Goal: Task Accomplishment & Management: Contribute content

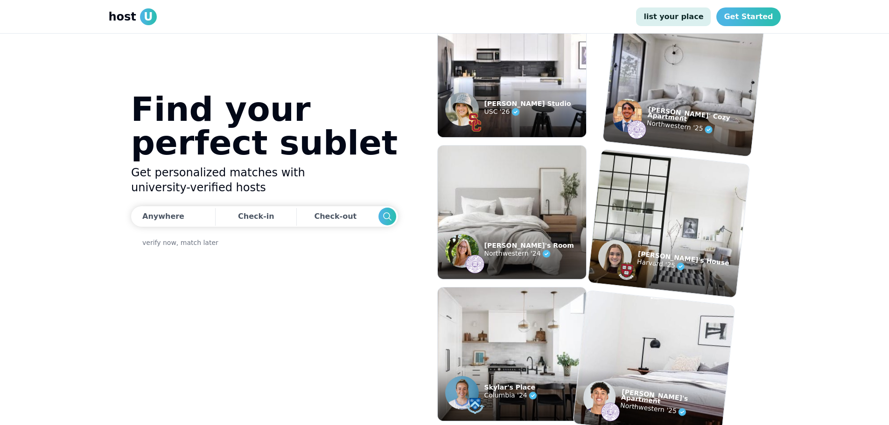
click at [681, 13] on link "list your place" at bounding box center [673, 16] width 75 height 19
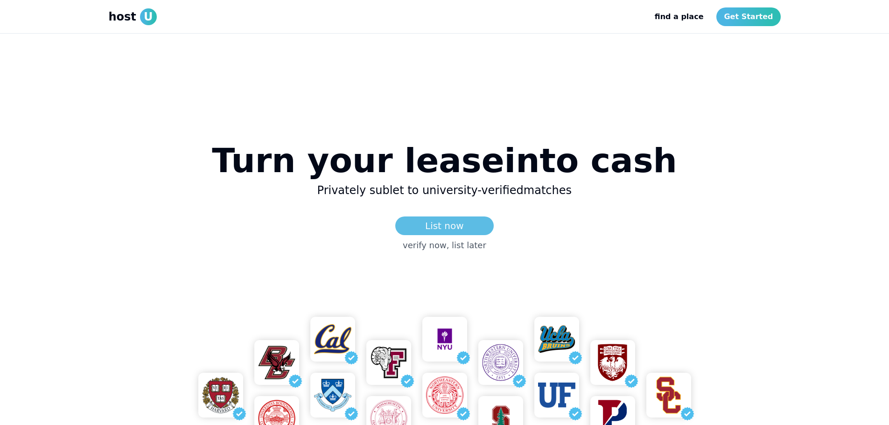
click at [443, 233] on link "List now" at bounding box center [444, 226] width 99 height 19
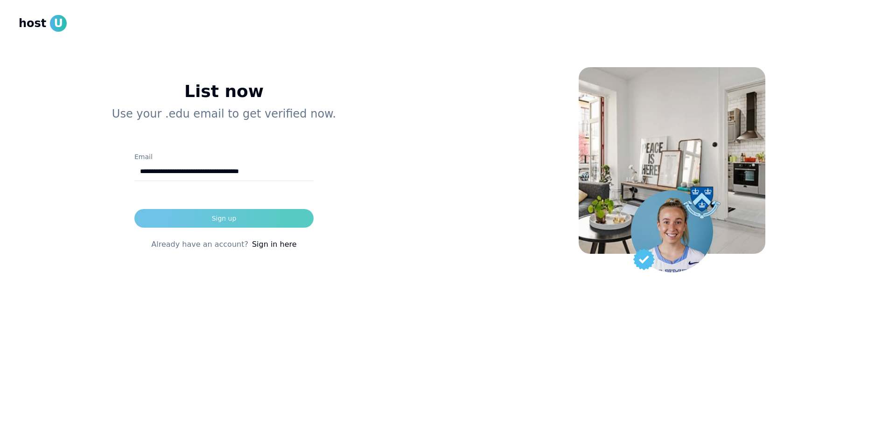
type input "**********"
click at [280, 221] on button "Sign up" at bounding box center [223, 218] width 179 height 19
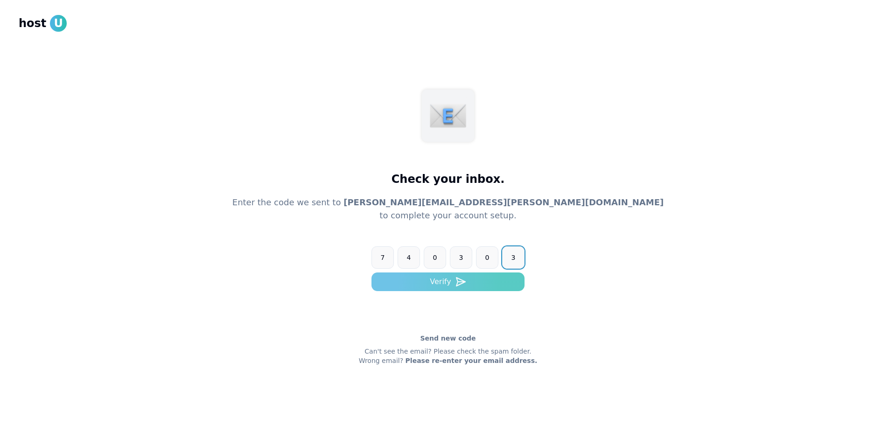
type input "******"
click at [429, 283] on button "Verify" at bounding box center [448, 282] width 153 height 19
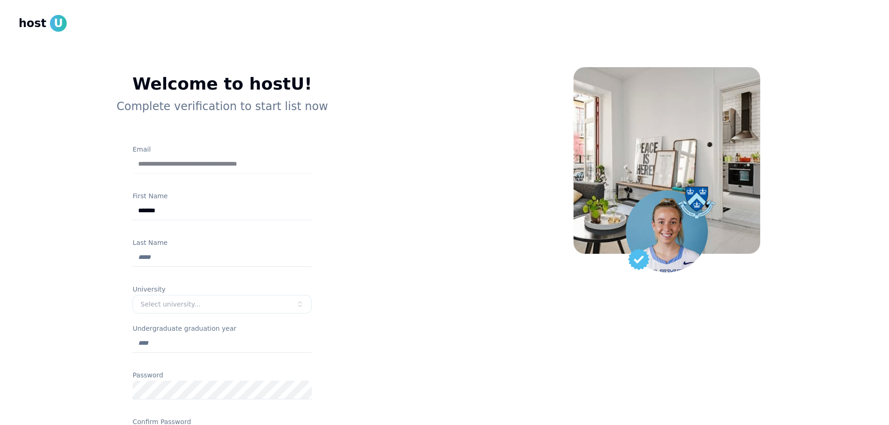
type input "*******"
type input "**********"
click at [270, 298] on button "Select university..." at bounding box center [222, 304] width 179 height 19
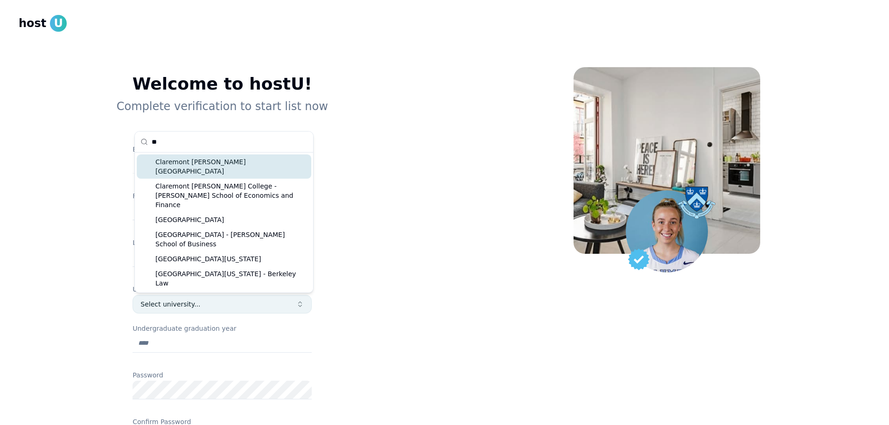
type input "*"
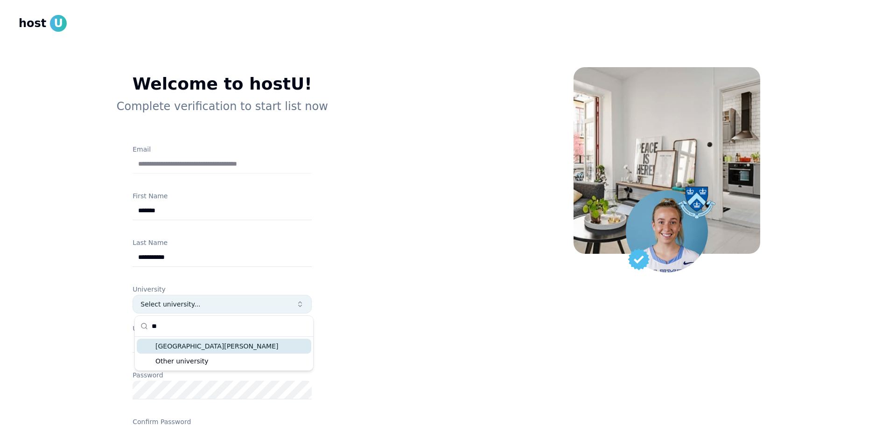
type input "*"
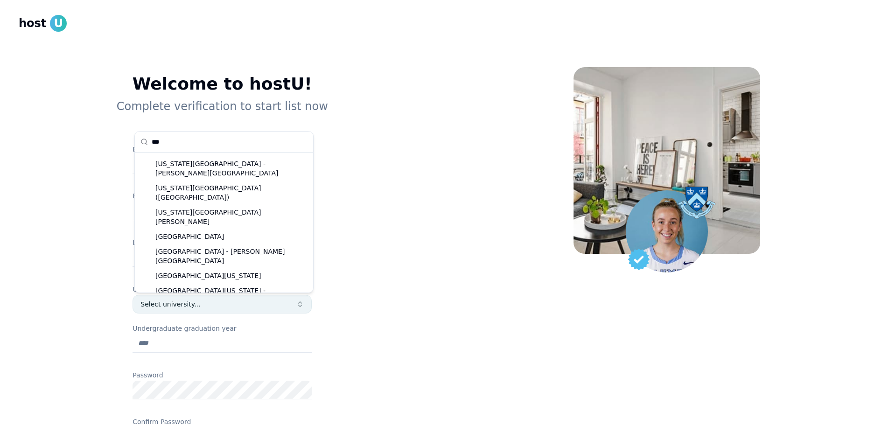
scroll to position [6, 0]
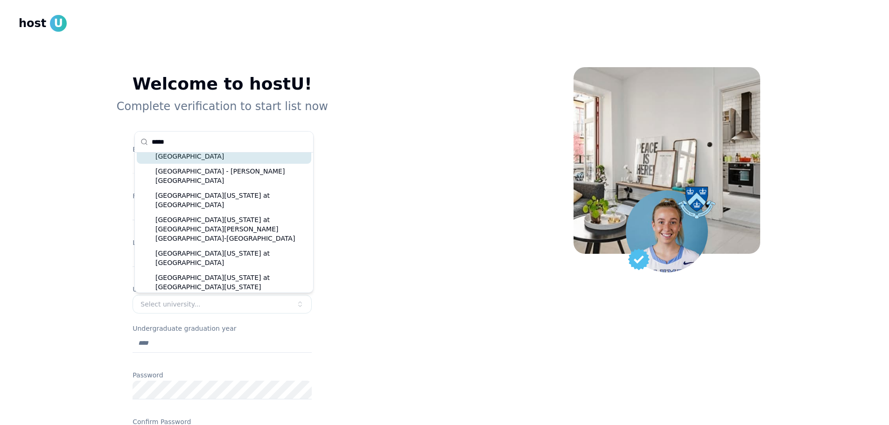
type input "*****"
click at [236, 162] on div "[GEOGRAPHIC_DATA]" at bounding box center [224, 156] width 175 height 15
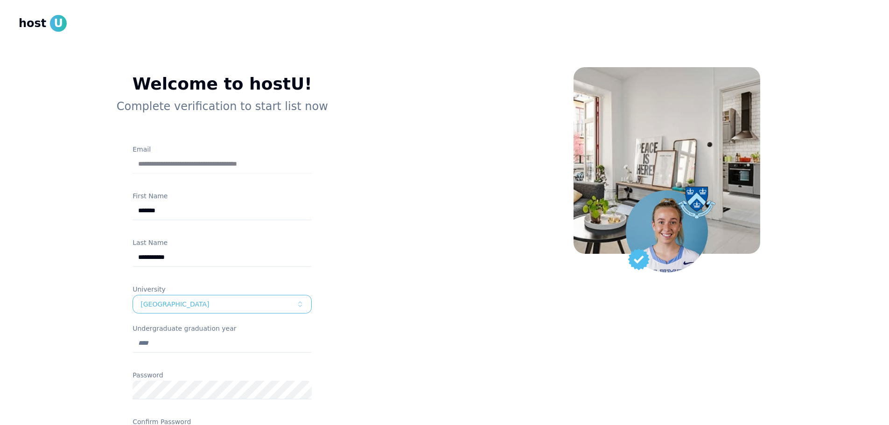
click at [200, 345] on input "Undergraduate graduation year" at bounding box center [222, 343] width 179 height 19
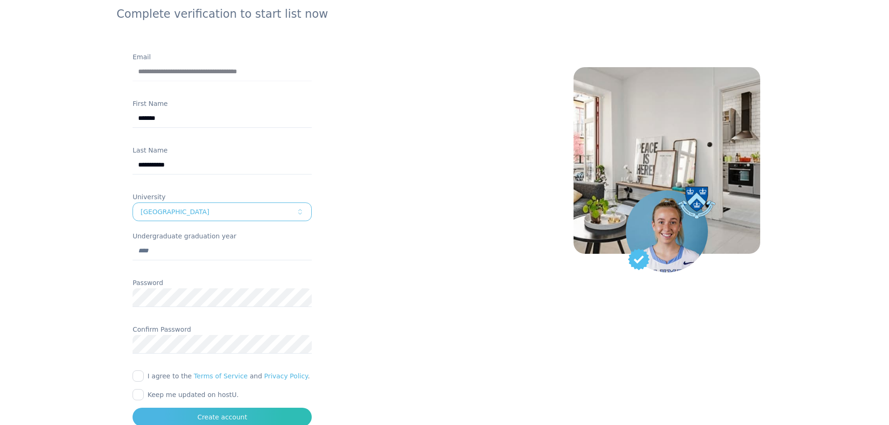
scroll to position [93, 0]
type input "****"
click at [139, 353] on div "Confirm Password" at bounding box center [222, 342] width 179 height 39
click at [120, 306] on div "**********" at bounding box center [222, 203] width 239 height 444
click at [118, 349] on div "**********" at bounding box center [222, 203] width 239 height 444
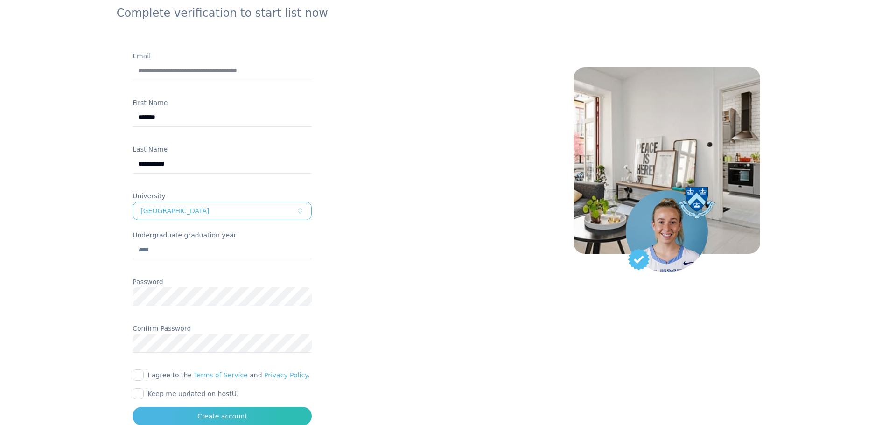
click at [133, 370] on div "**********" at bounding box center [222, 203] width 239 height 444
click at [139, 382] on div at bounding box center [222, 384] width 179 height 7
click at [140, 381] on div at bounding box center [222, 384] width 179 height 7
click at [141, 376] on button "I agree to the Terms of Service and Privacy Policy ." at bounding box center [138, 375] width 11 height 11
click at [143, 397] on button "Keep me updated on hostU." at bounding box center [138, 393] width 11 height 11
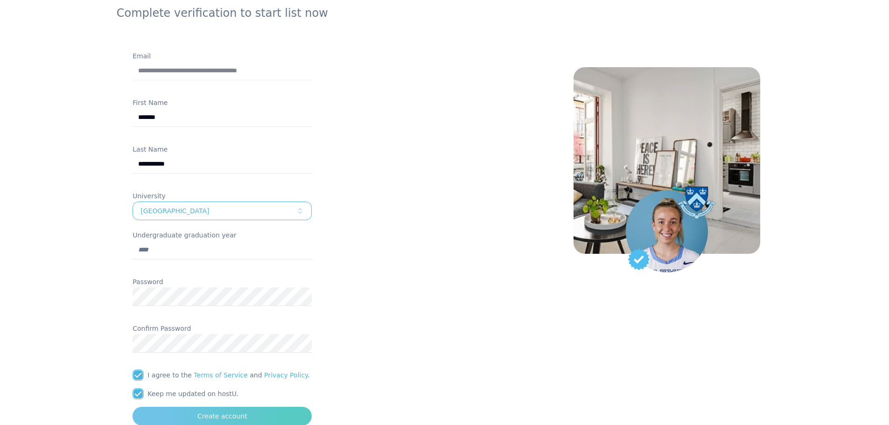
click at [174, 409] on button "Create account" at bounding box center [222, 416] width 179 height 19
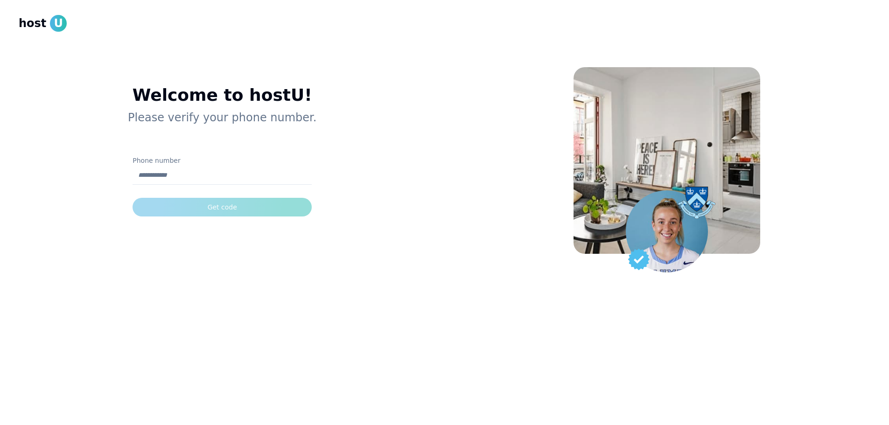
scroll to position [0, 0]
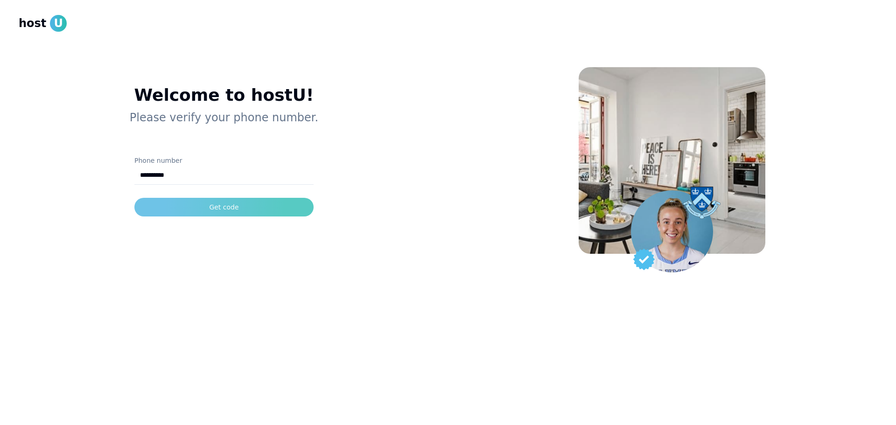
type input "**********"
click at [164, 212] on button "Get code" at bounding box center [223, 207] width 179 height 19
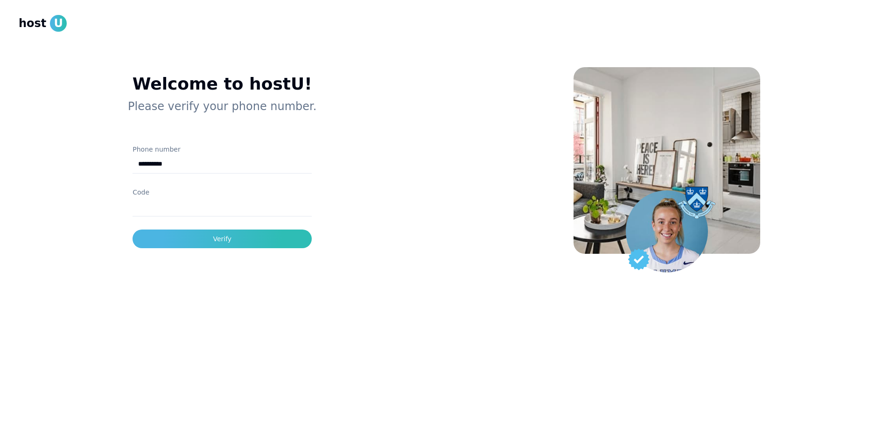
click at [164, 211] on input "Code" at bounding box center [222, 207] width 179 height 19
type input "******"
click at [207, 240] on button "Verify" at bounding box center [222, 239] width 179 height 19
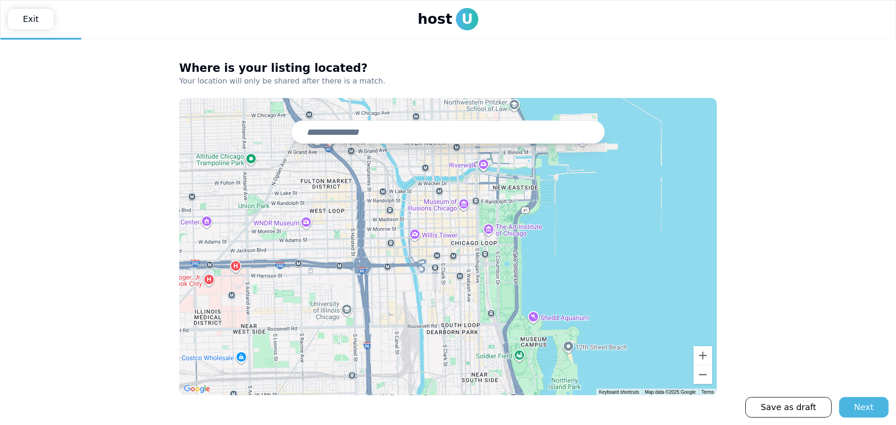
click at [354, 130] on input "text" at bounding box center [448, 131] width 314 height 23
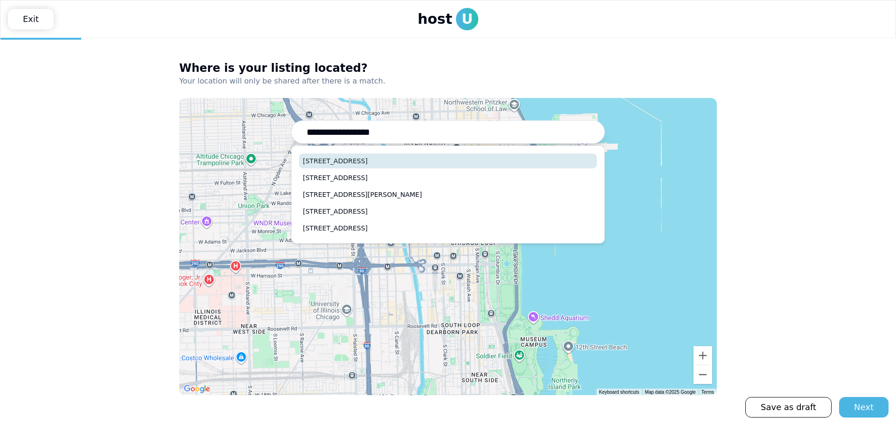
click at [373, 156] on button "807 Church Street, Evanston, IL" at bounding box center [448, 161] width 298 height 15
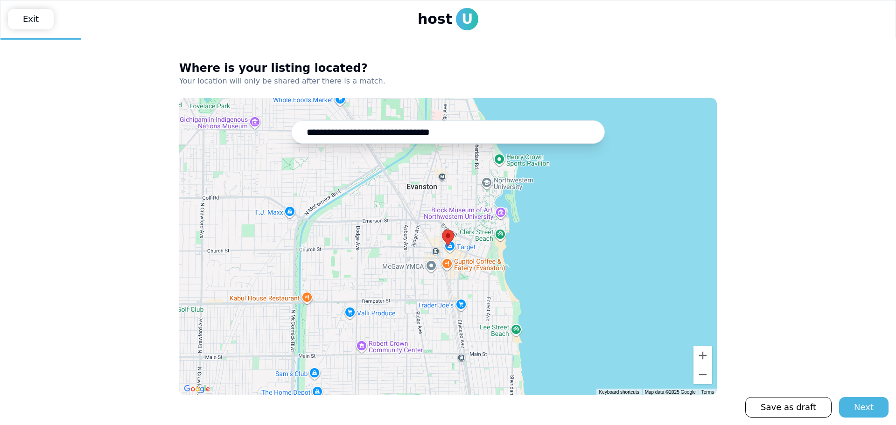
type input "**********"
click at [868, 400] on button "Next" at bounding box center [863, 407] width 49 height 21
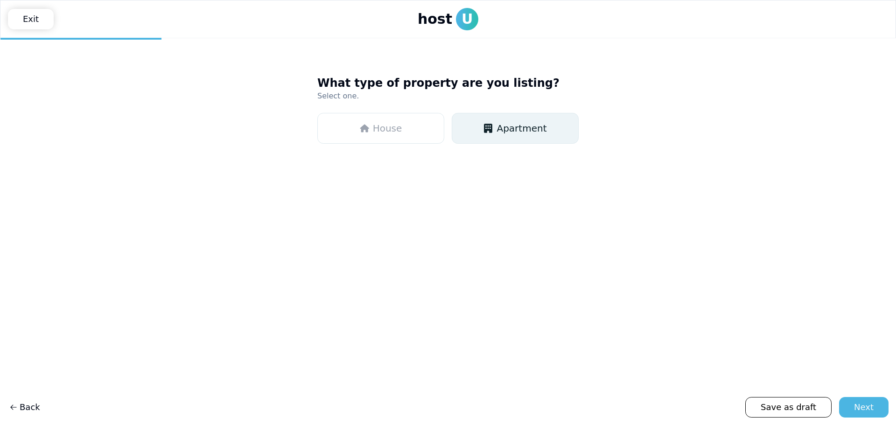
click at [495, 122] on button "Apartment" at bounding box center [515, 128] width 127 height 31
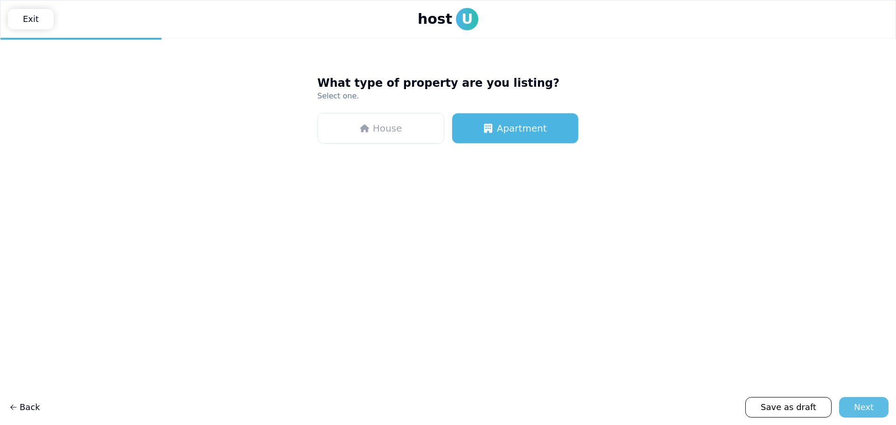
click at [858, 402] on div "Next" at bounding box center [864, 407] width 20 height 13
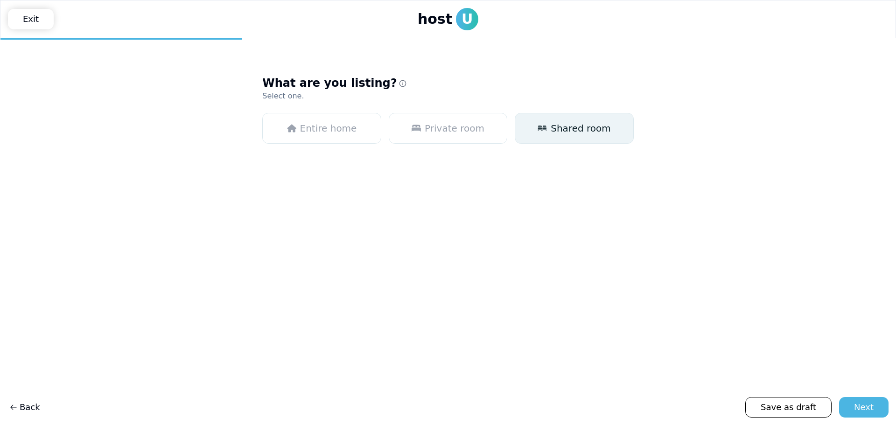
click at [532, 131] on button "Shared room" at bounding box center [574, 128] width 119 height 31
click at [868, 406] on div "Next" at bounding box center [864, 407] width 20 height 13
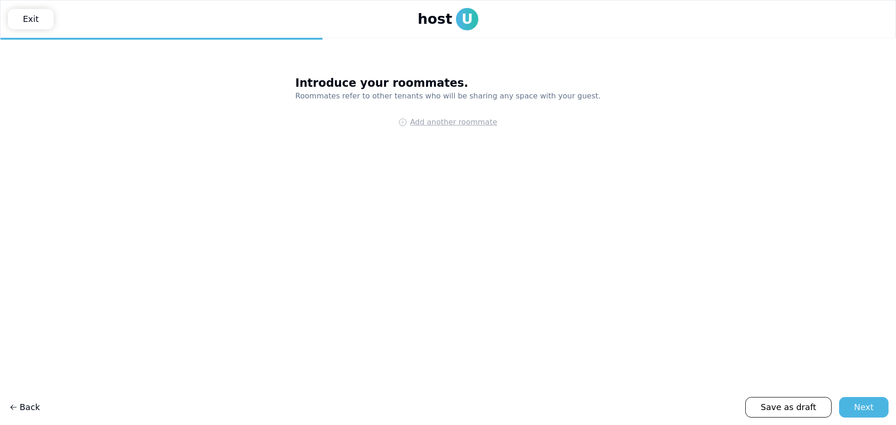
click at [419, 124] on span "Add another roommate" at bounding box center [453, 122] width 87 height 11
click at [471, 125] on div "**********" at bounding box center [448, 126] width 305 height 19
click at [489, 125] on html "**********" at bounding box center [448, 212] width 896 height 425
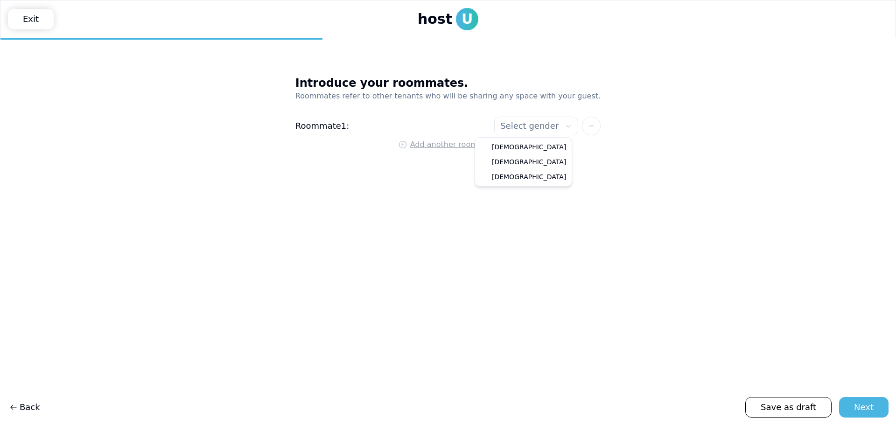
select select"] "******"
click at [589, 173] on main "**********" at bounding box center [448, 231] width 896 height 387
click at [858, 403] on div "Next" at bounding box center [864, 407] width 20 height 13
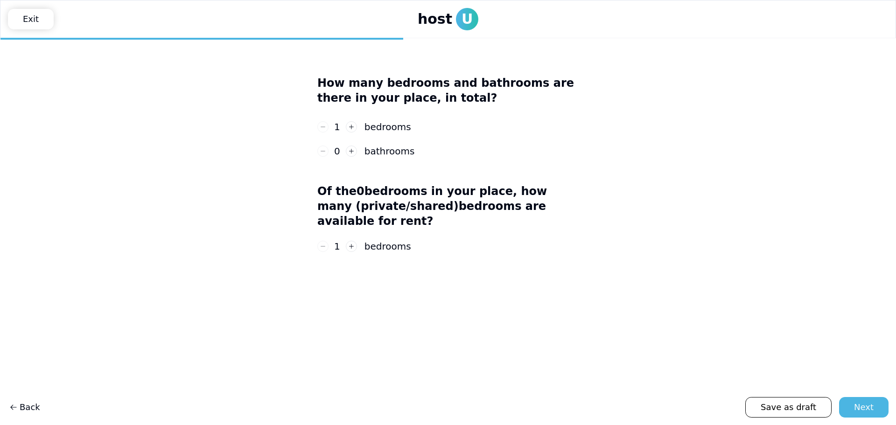
click at [345, 129] on div "1" at bounding box center [337, 126] width 40 height 13
click at [354, 126] on button "button" at bounding box center [351, 126] width 11 height 11
click at [349, 155] on button "button" at bounding box center [351, 151] width 11 height 11
click at [866, 408] on div "Next" at bounding box center [864, 407] width 20 height 13
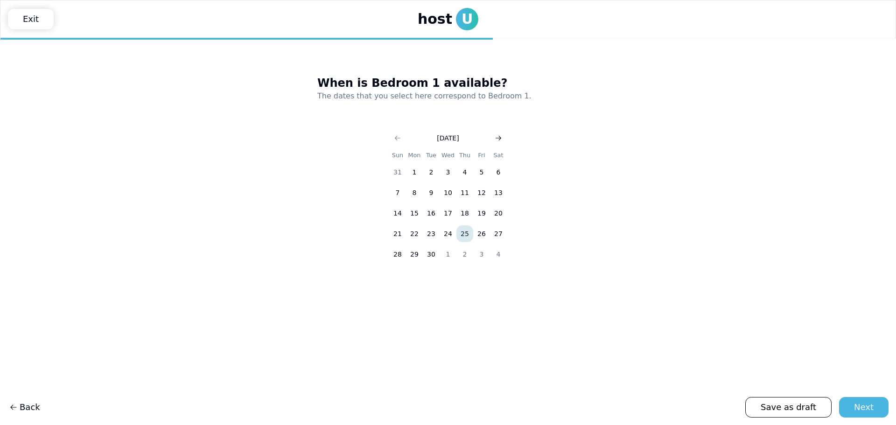
click at [501, 136] on icon "Go to next month" at bounding box center [498, 137] width 7 height 7
click at [499, 136] on use "Go to next month" at bounding box center [499, 138] width 6 height 5
click at [499, 138] on icon "Go to next month" at bounding box center [498, 137] width 7 height 7
click at [452, 197] on button "7" at bounding box center [448, 192] width 17 height 17
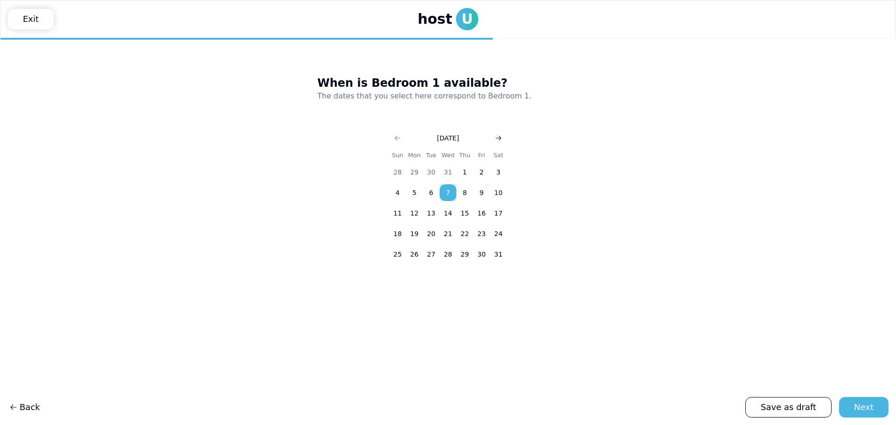
click at [497, 135] on icon "Go to next month" at bounding box center [498, 137] width 7 height 7
click at [398, 256] on button "29" at bounding box center [397, 254] width 17 height 17
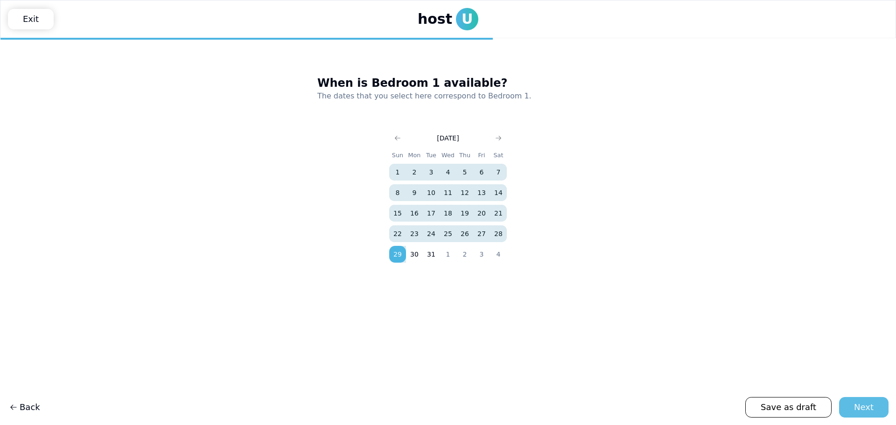
click at [873, 407] on div "Next" at bounding box center [864, 407] width 20 height 13
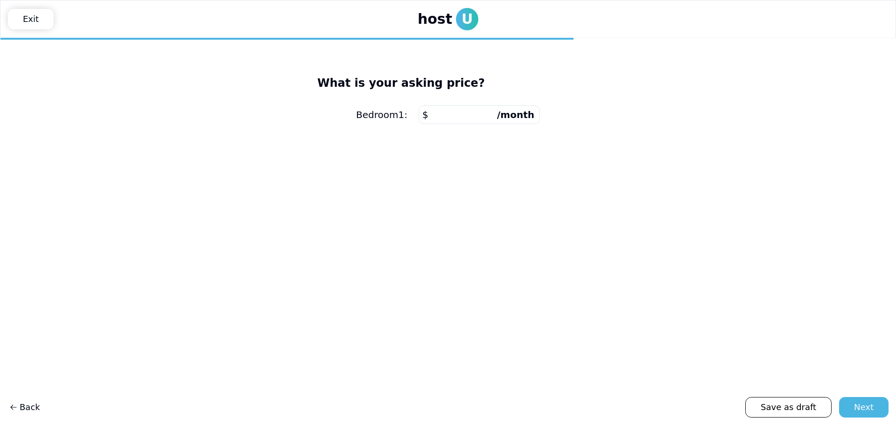
click at [466, 118] on input "number" at bounding box center [479, 115] width 121 height 19
type input "****"
click at [881, 410] on button "Next" at bounding box center [863, 407] width 49 height 21
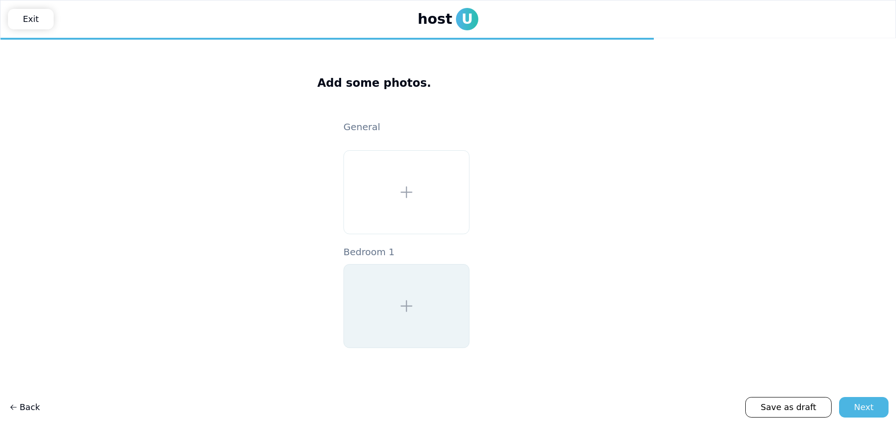
click at [407, 304] on use at bounding box center [407, 306] width 12 height 12
click at [704, 263] on main "Add some photos. General Bedroom 1" at bounding box center [448, 231] width 896 height 387
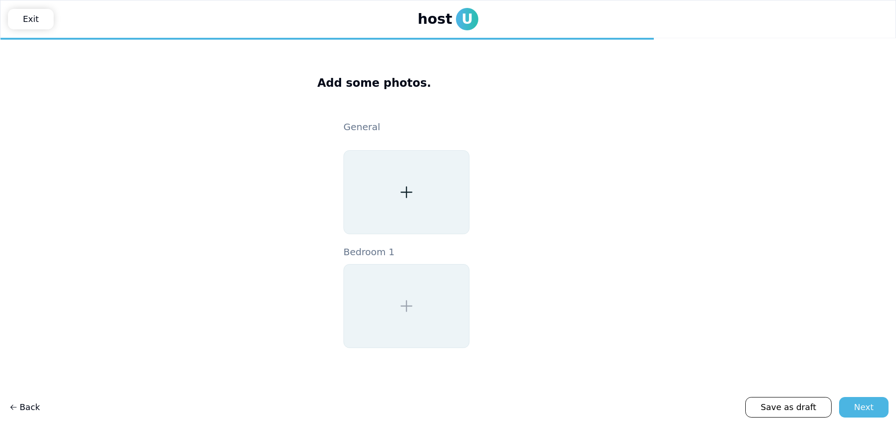
click at [398, 204] on div at bounding box center [407, 192] width 126 height 84
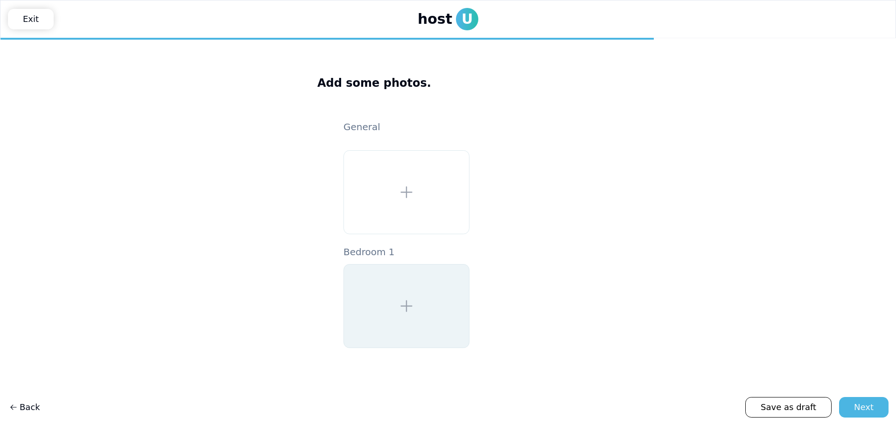
click at [405, 309] on icon at bounding box center [406, 306] width 17 height 17
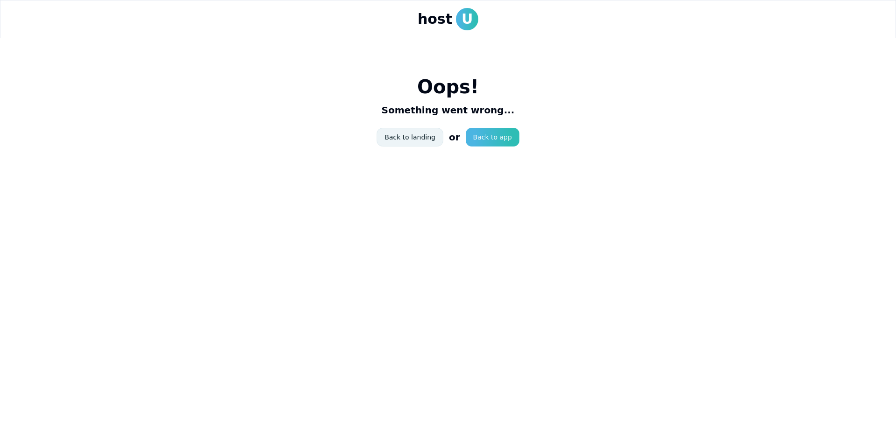
click at [431, 141] on link "Back to landing" at bounding box center [410, 137] width 67 height 19
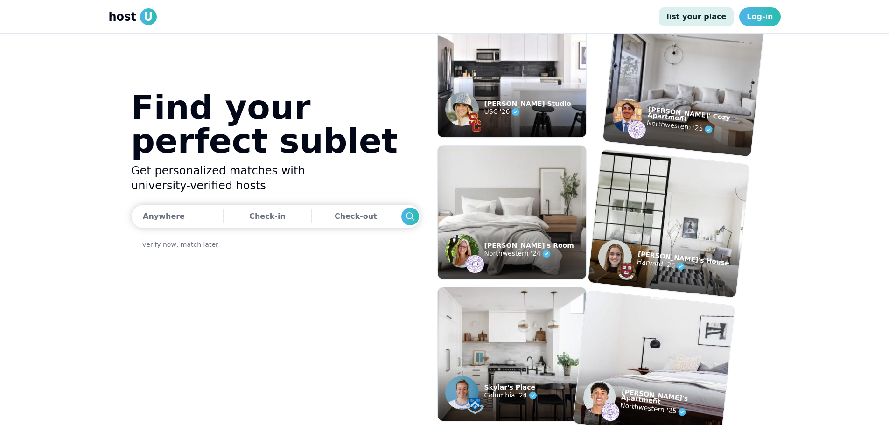
click at [705, 15] on link "list your place" at bounding box center [696, 16] width 75 height 19
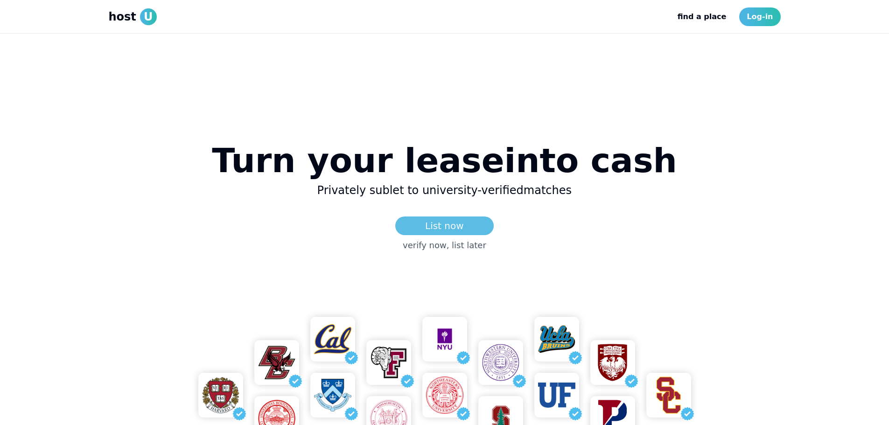
click at [459, 225] on link "List now" at bounding box center [444, 226] width 99 height 19
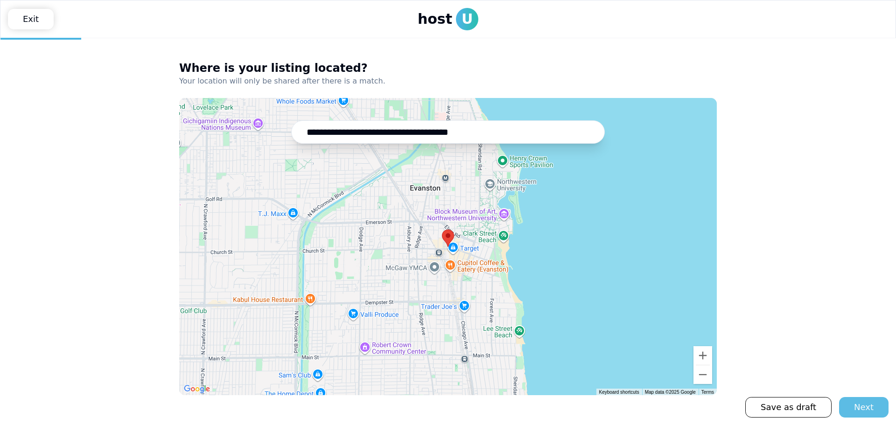
click at [874, 408] on button "Next" at bounding box center [863, 407] width 49 height 21
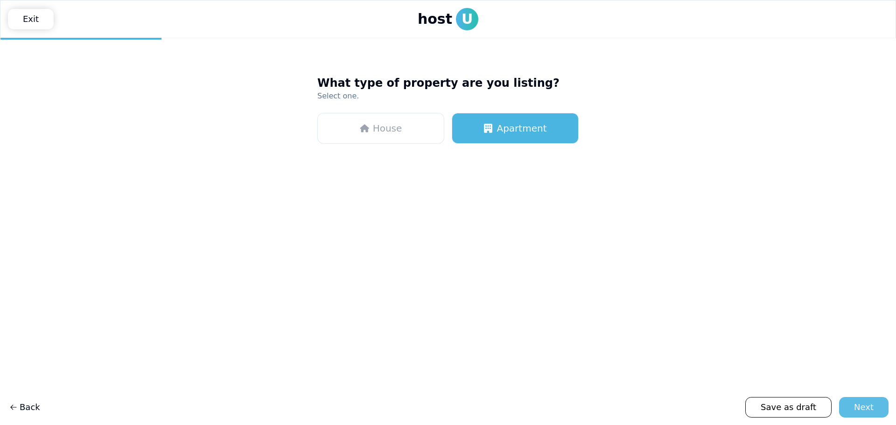
click at [874, 408] on button "Next" at bounding box center [863, 407] width 49 height 21
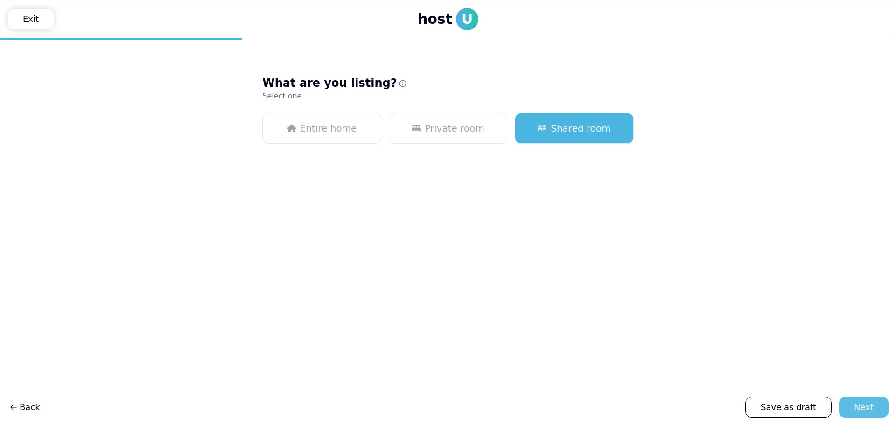
click at [874, 408] on button "Next" at bounding box center [863, 407] width 49 height 21
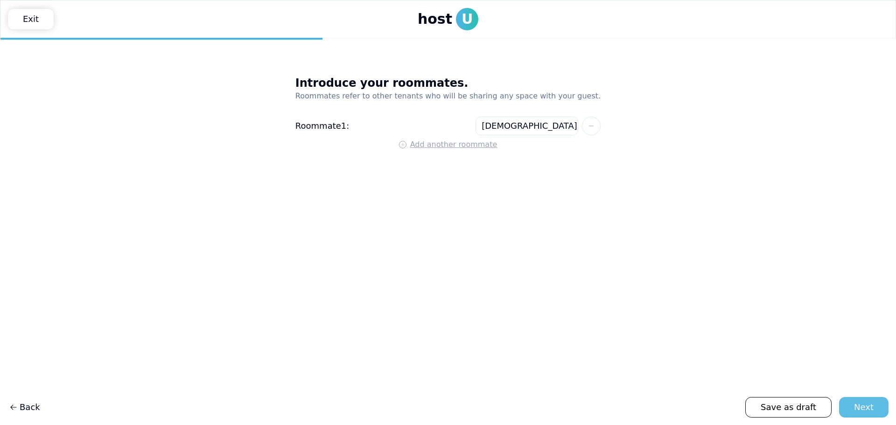
click at [874, 408] on button "Next" at bounding box center [863, 407] width 49 height 21
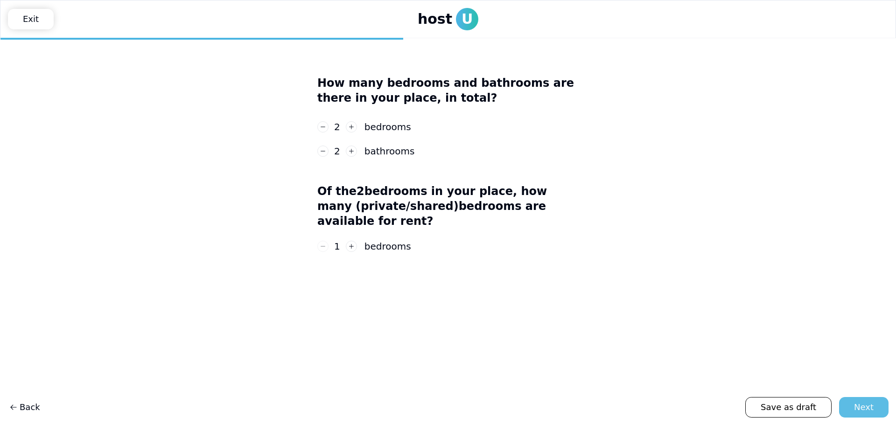
click at [874, 408] on button "Next" at bounding box center [863, 407] width 49 height 21
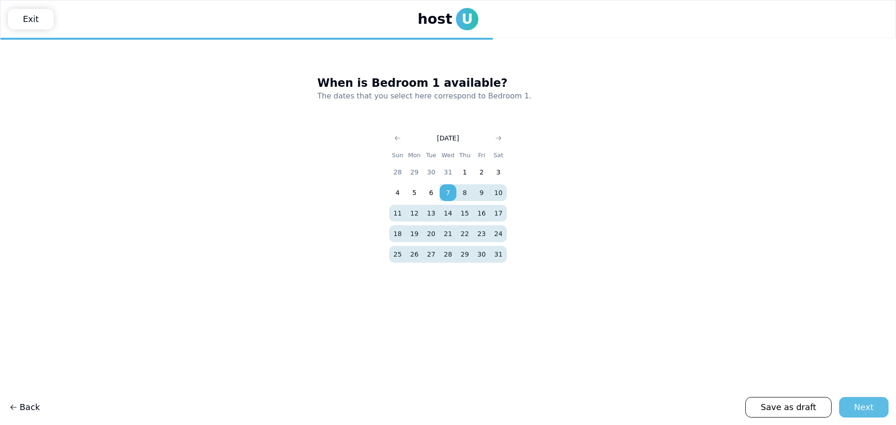
click at [874, 408] on button "Next" at bounding box center [863, 407] width 49 height 21
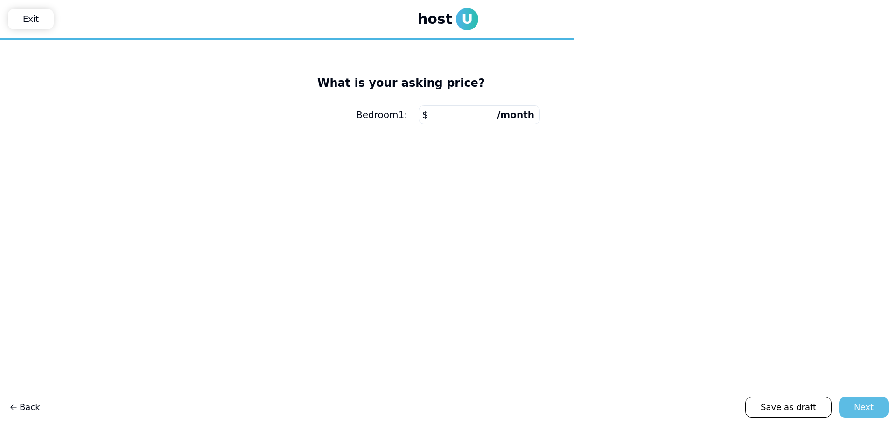
click at [874, 408] on button "Next" at bounding box center [863, 407] width 49 height 21
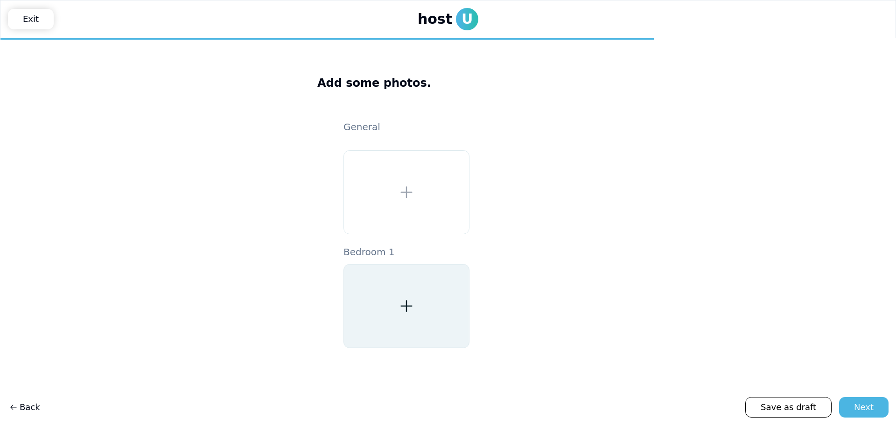
click at [424, 316] on div at bounding box center [407, 306] width 126 height 84
type input "**********"
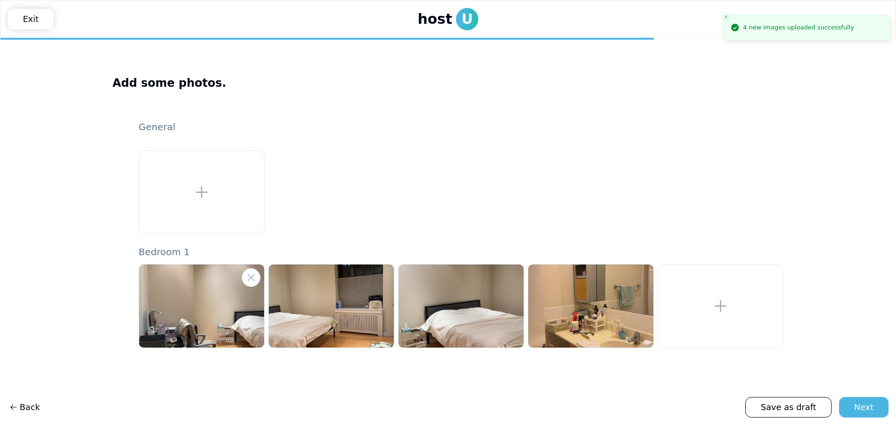
click at [216, 322] on img at bounding box center [201, 306] width 125 height 83
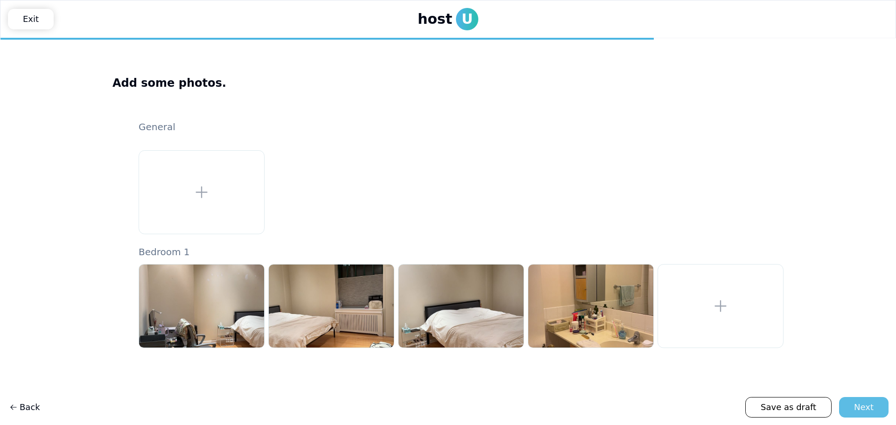
click at [873, 404] on div "Next" at bounding box center [864, 407] width 20 height 13
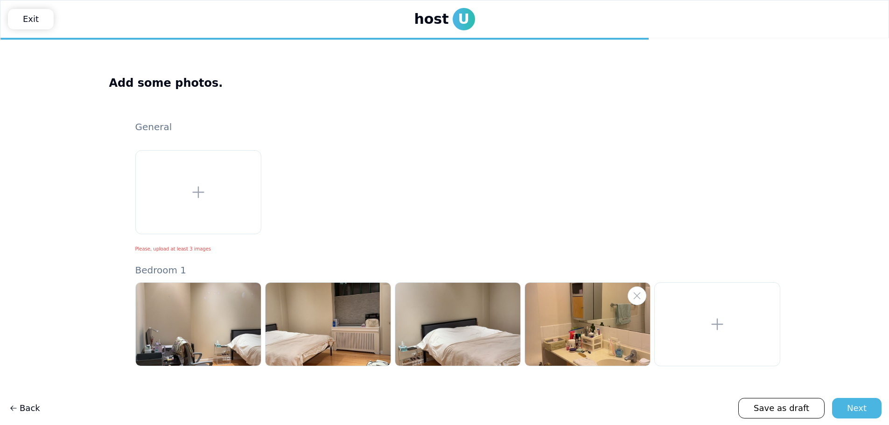
click at [565, 359] on img at bounding box center [587, 324] width 125 height 83
click at [570, 338] on img at bounding box center [587, 324] width 125 height 83
click at [501, 215] on fieldset at bounding box center [457, 192] width 645 height 84
click at [707, 233] on fieldset at bounding box center [457, 192] width 645 height 84
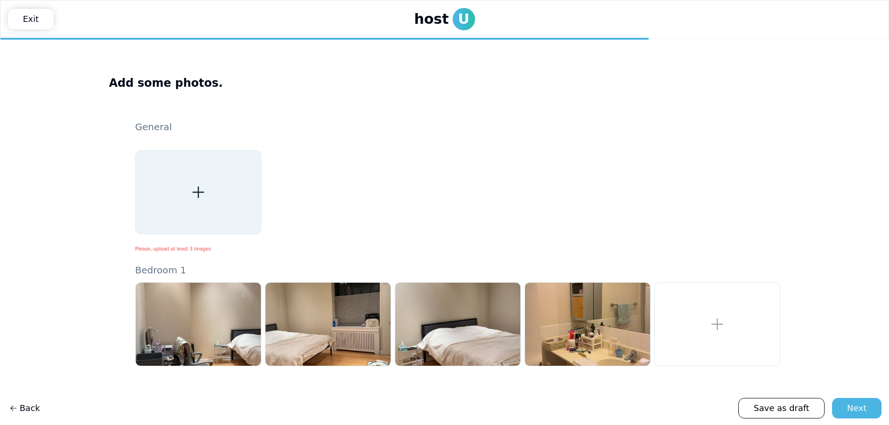
click at [190, 180] on div at bounding box center [198, 192] width 126 height 84
type input "**********"
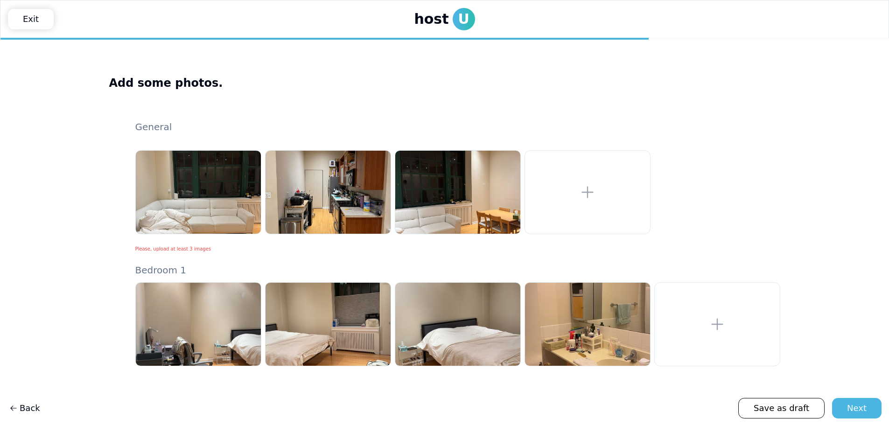
scroll to position [1, 0]
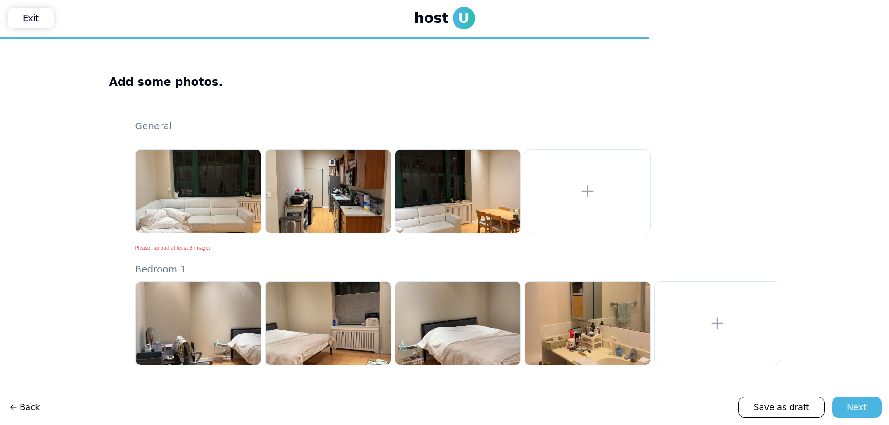
click at [855, 408] on div "Next" at bounding box center [857, 407] width 20 height 13
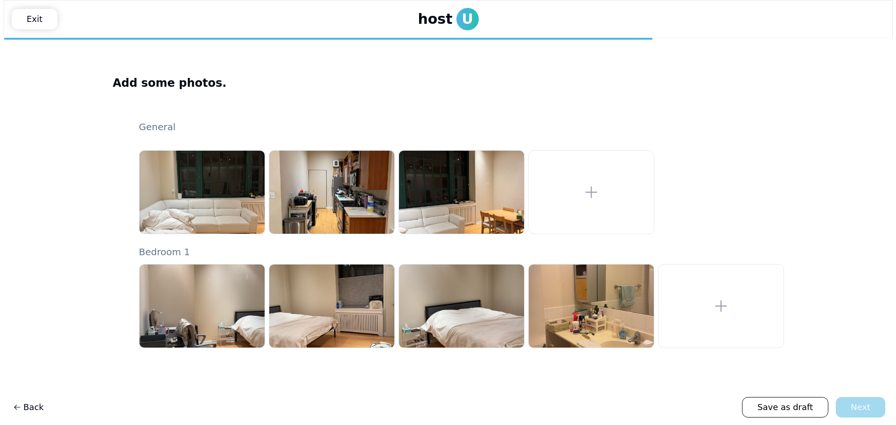
scroll to position [0, 0]
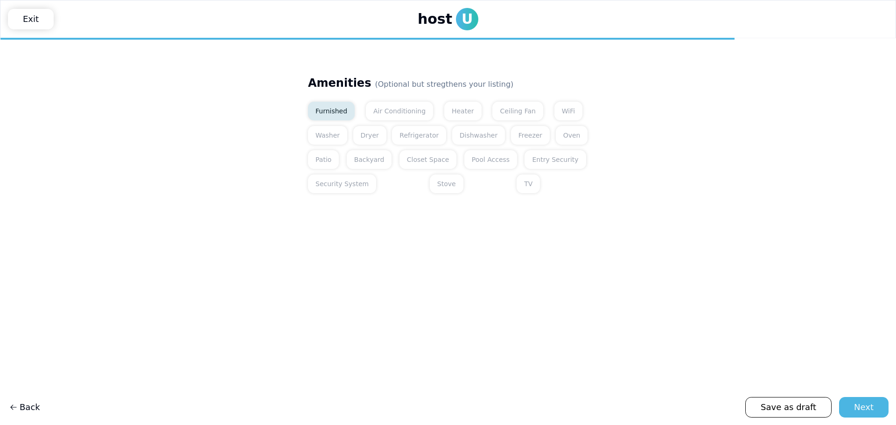
click at [328, 110] on button "Furnished" at bounding box center [331, 111] width 47 height 19
click at [444, 114] on button "Heater" at bounding box center [462, 111] width 37 height 19
click at [493, 102] on button "Ceiling Fan" at bounding box center [518, 111] width 51 height 19
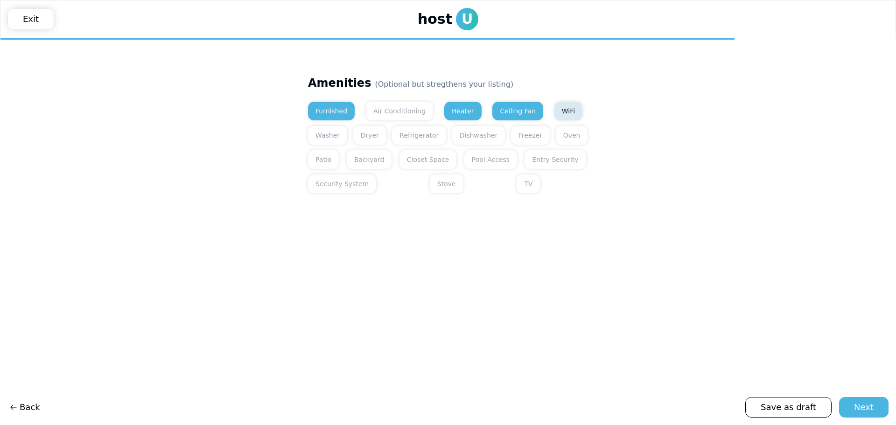
click at [555, 108] on button "WiFi" at bounding box center [569, 111] width 28 height 19
click at [336, 138] on button "Washer" at bounding box center [327, 135] width 39 height 19
click at [361, 137] on button "Dryer" at bounding box center [369, 135] width 33 height 19
click at [423, 133] on button "Refrigerator" at bounding box center [419, 135] width 54 height 19
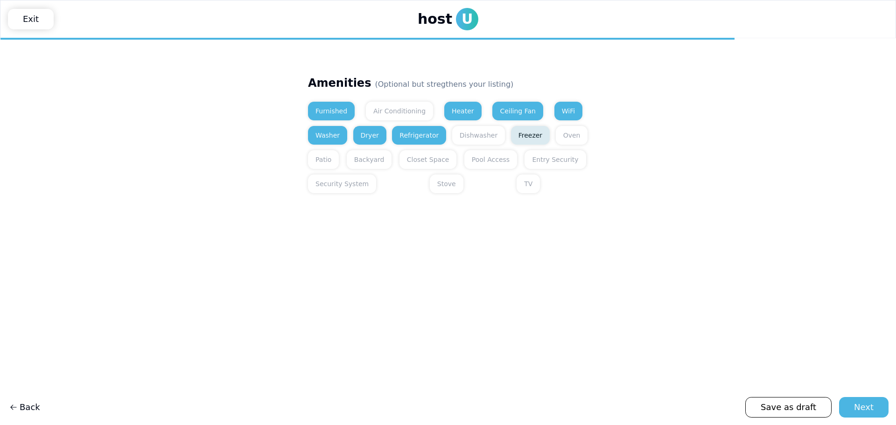
drag, startPoint x: 460, startPoint y: 133, endPoint x: 507, endPoint y: 134, distance: 47.2
click at [460, 133] on button "Dishwasher" at bounding box center [478, 135] width 53 height 19
click at [521, 133] on button "Freezer" at bounding box center [530, 135] width 39 height 19
click at [556, 137] on button "Oven" at bounding box center [572, 135] width 32 height 19
click at [525, 159] on button "Entry Security" at bounding box center [555, 159] width 61 height 19
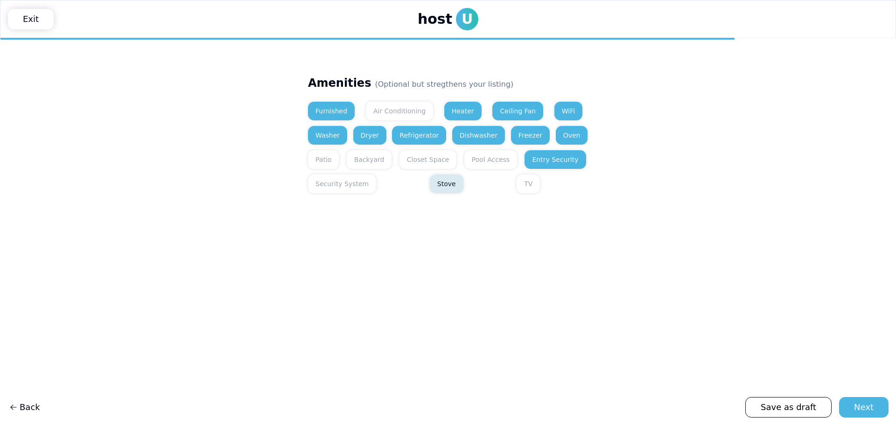
click at [430, 180] on button "Stove" at bounding box center [447, 184] width 34 height 19
click at [352, 188] on button "Security System" at bounding box center [342, 184] width 68 height 19
click at [399, 108] on button "Air Conditioning" at bounding box center [399, 111] width 67 height 19
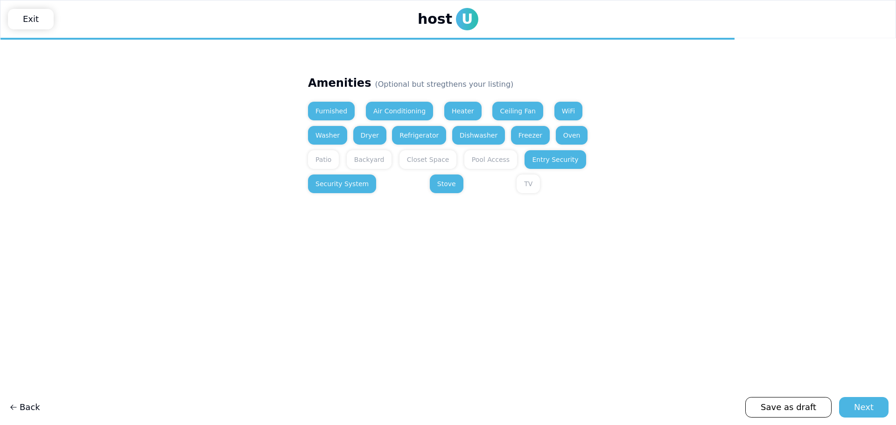
click at [543, 225] on main "**********" at bounding box center [448, 231] width 896 height 387
click at [844, 362] on main "**********" at bounding box center [448, 231] width 896 height 387
click at [316, 188] on button "Security System" at bounding box center [342, 184] width 68 height 19
click at [871, 412] on div "Next" at bounding box center [864, 407] width 20 height 13
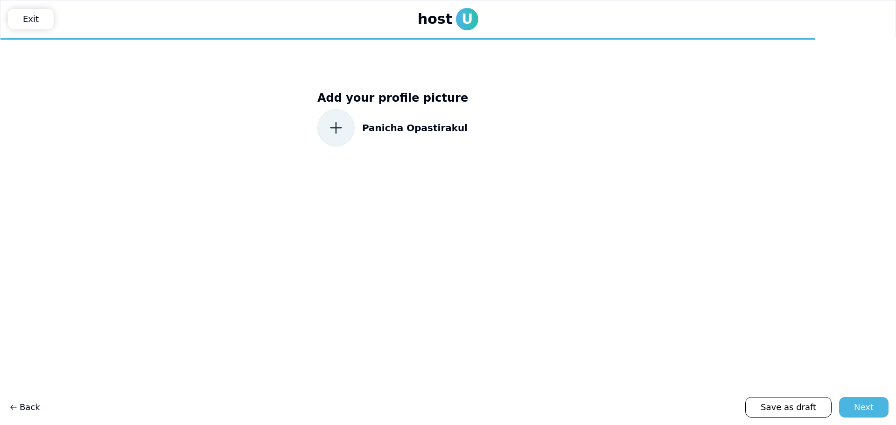
click at [339, 130] on icon at bounding box center [336, 128] width 17 height 17
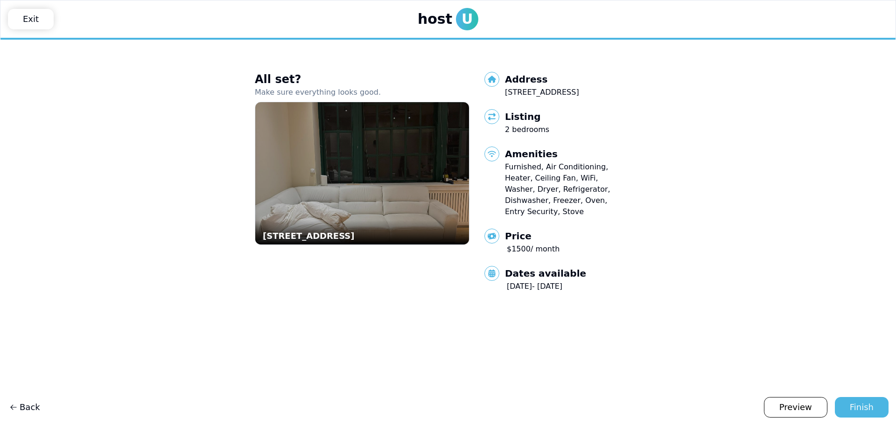
click at [729, 328] on main "All set? Make sure everything looks good. 807 Church St, Evanston, IL 60201, US…" at bounding box center [448, 231] width 896 height 387
click at [879, 406] on button "Finish" at bounding box center [862, 407] width 54 height 21
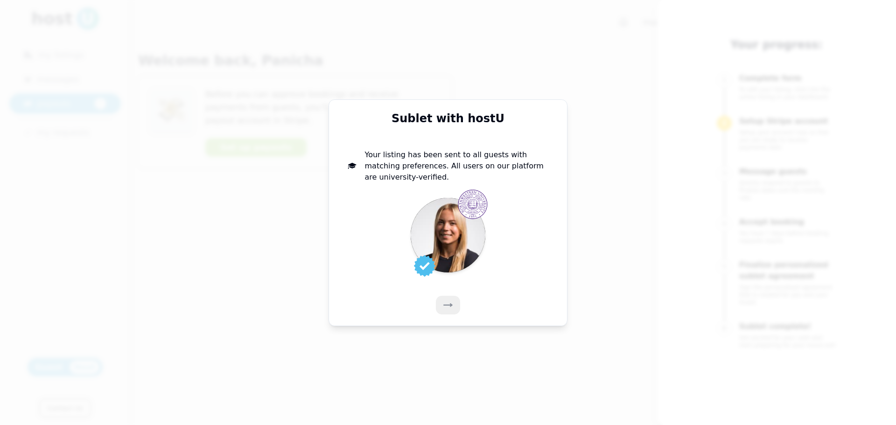
click at [453, 310] on button at bounding box center [448, 305] width 24 height 19
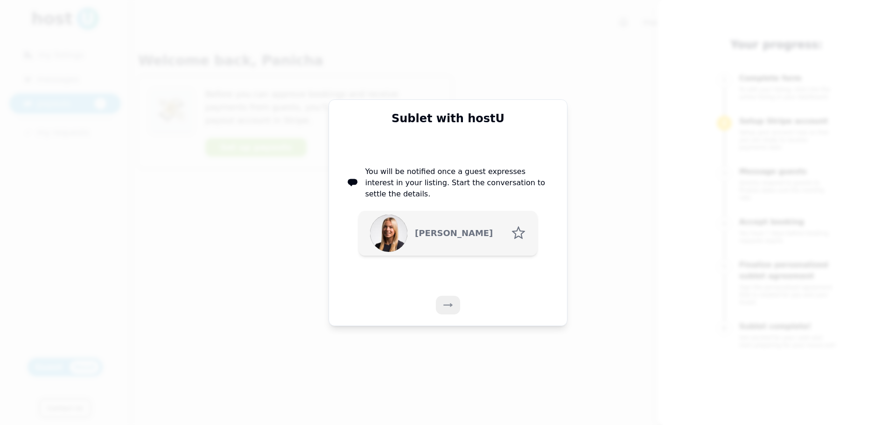
click at [445, 304] on icon at bounding box center [448, 305] width 9 height 9
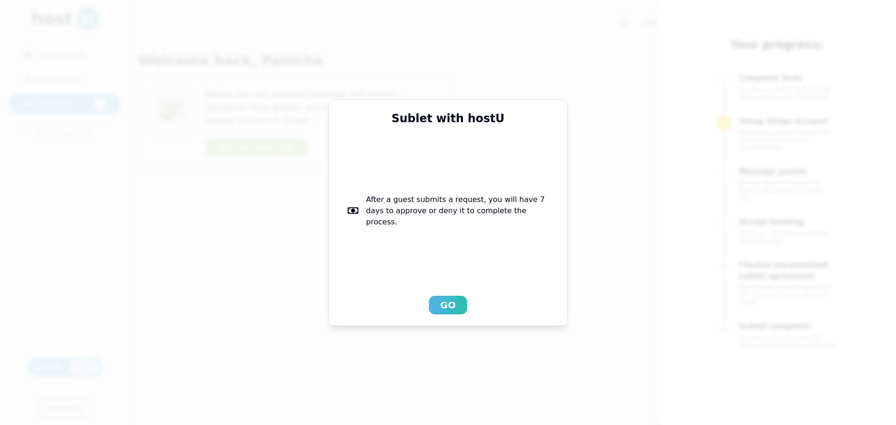
click at [445, 304] on div "Go" at bounding box center [447, 305] width 15 height 13
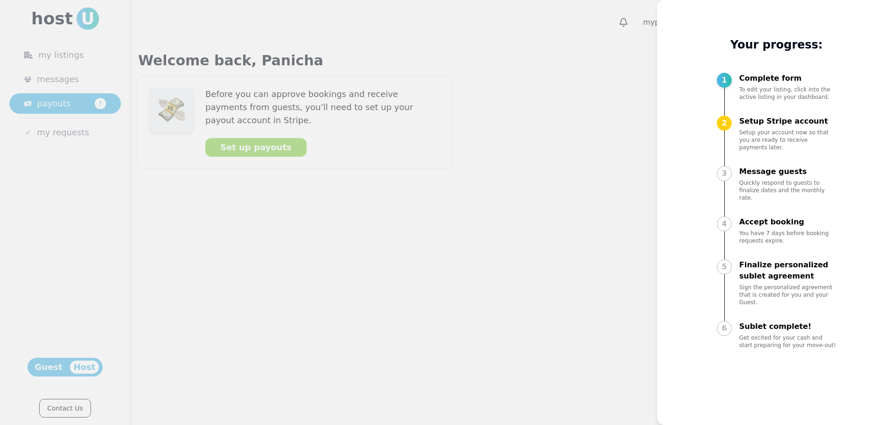
click at [628, 239] on div at bounding box center [448, 212] width 896 height 425
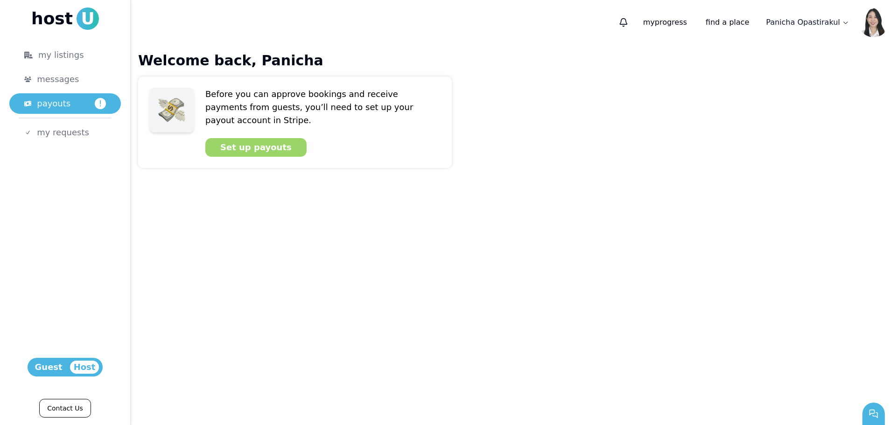
click at [257, 141] on div "Set up payouts" at bounding box center [255, 147] width 71 height 13
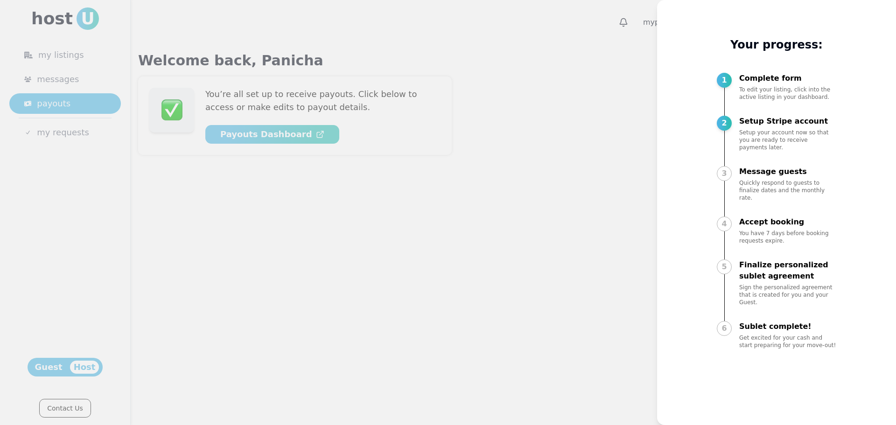
click at [528, 117] on div at bounding box center [448, 212] width 896 height 425
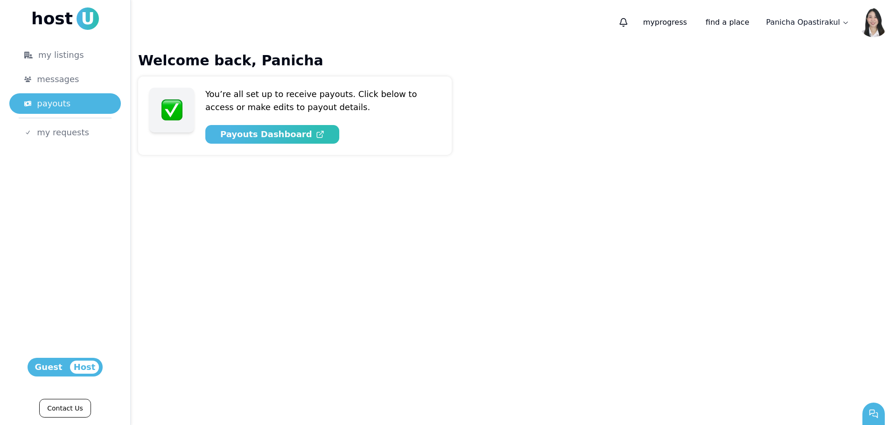
click at [849, 49] on div "Welcome back, Panicha Set up complete! You’re all set up to receive payouts. Cl…" at bounding box center [514, 104] width 766 height 118
click at [695, 27] on p "my progress" at bounding box center [665, 22] width 59 height 19
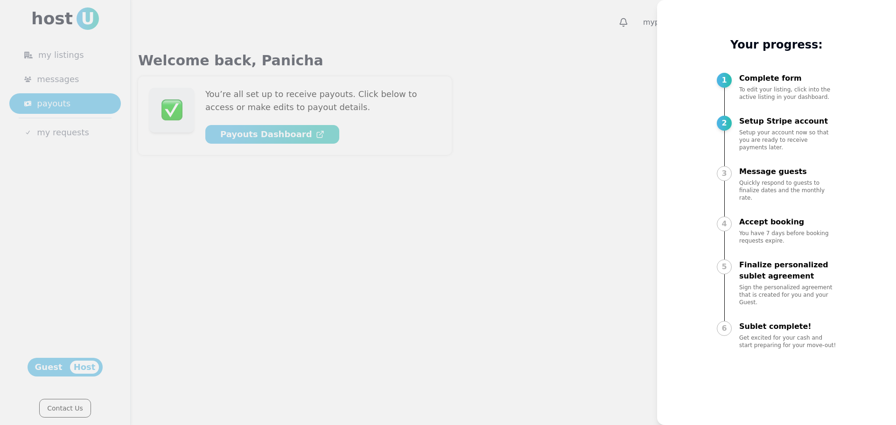
click at [571, 254] on div at bounding box center [448, 212] width 896 height 425
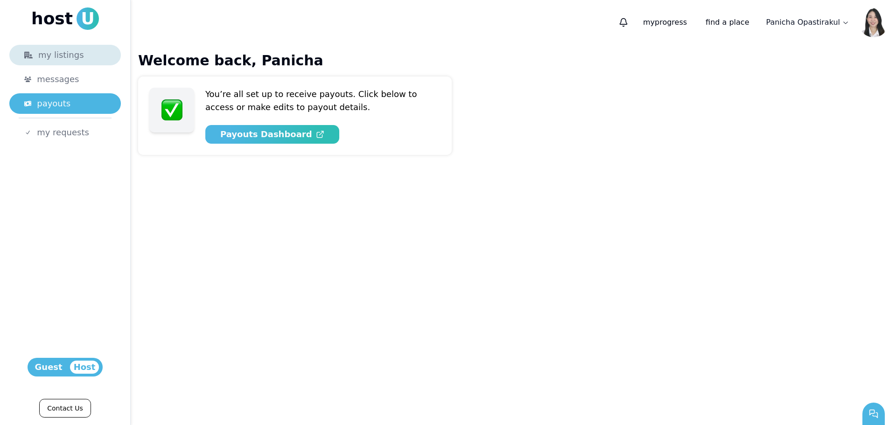
click at [63, 54] on div "my listings" at bounding box center [65, 55] width 82 height 13
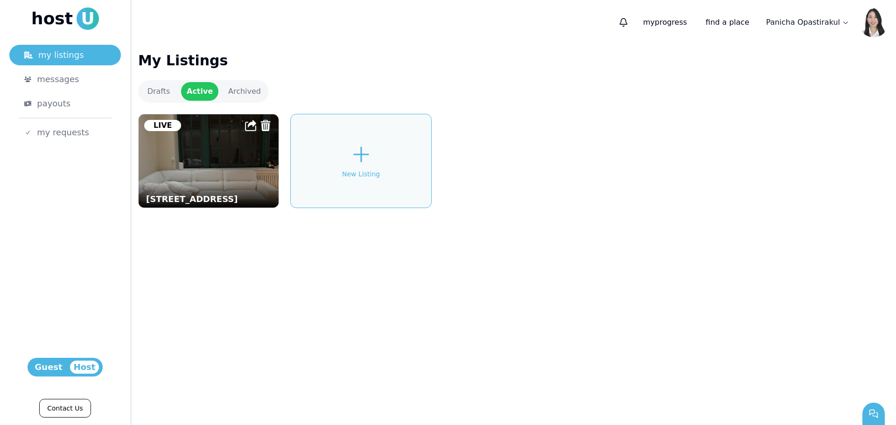
click at [240, 183] on figcaption "[STREET_ADDRESS]" at bounding box center [209, 195] width 140 height 24
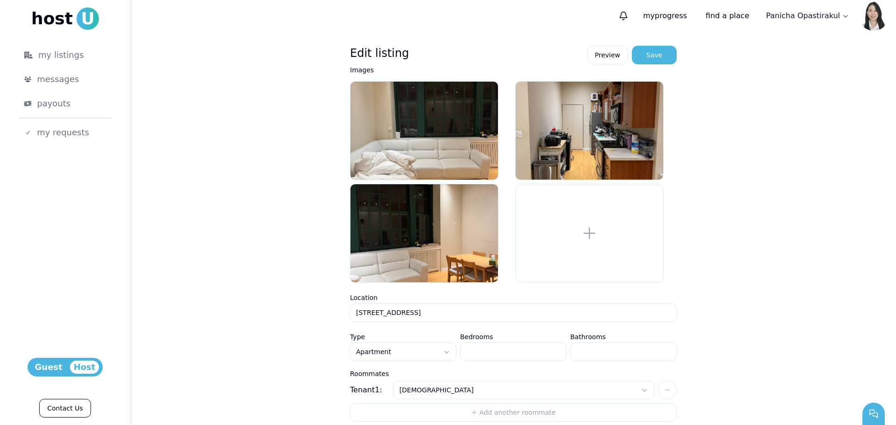
scroll to position [4, 0]
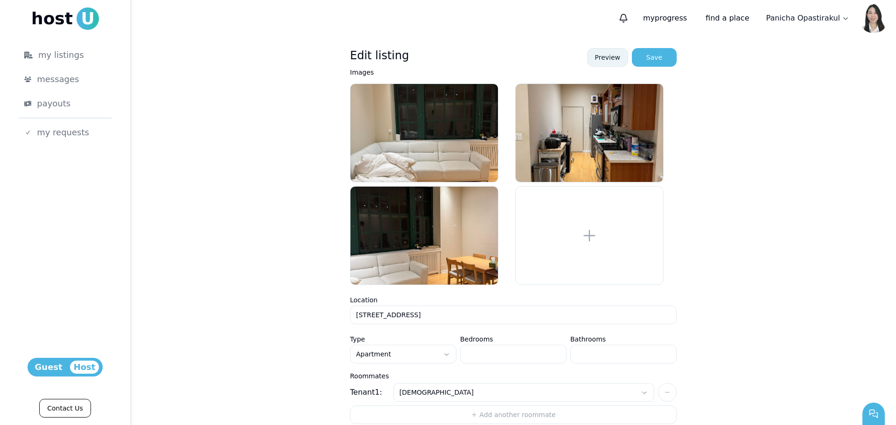
click at [600, 60] on link "Preview" at bounding box center [608, 57] width 42 height 19
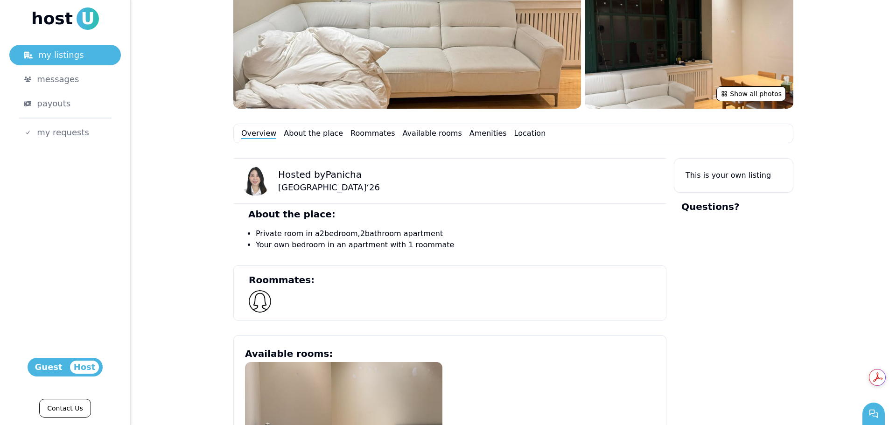
scroll to position [420, 0]
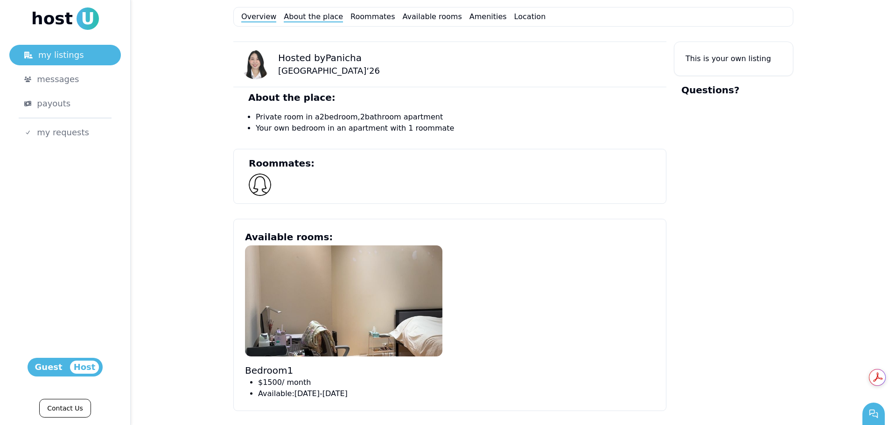
click at [296, 18] on link "About the place" at bounding box center [313, 16] width 59 height 11
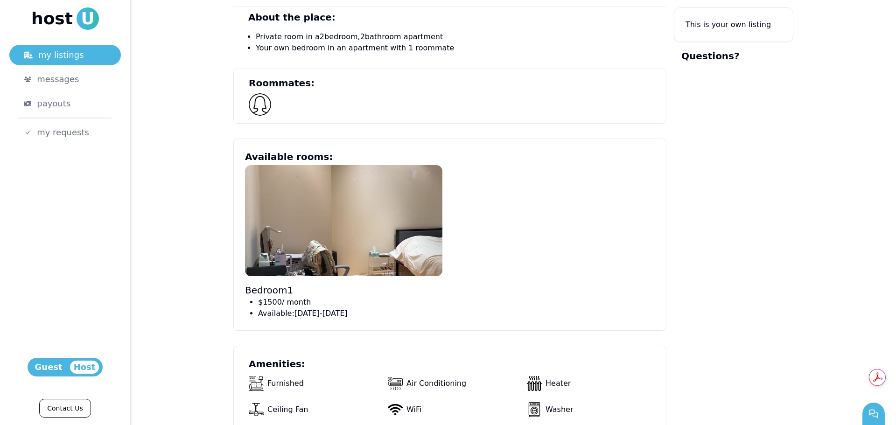
scroll to position [405, 0]
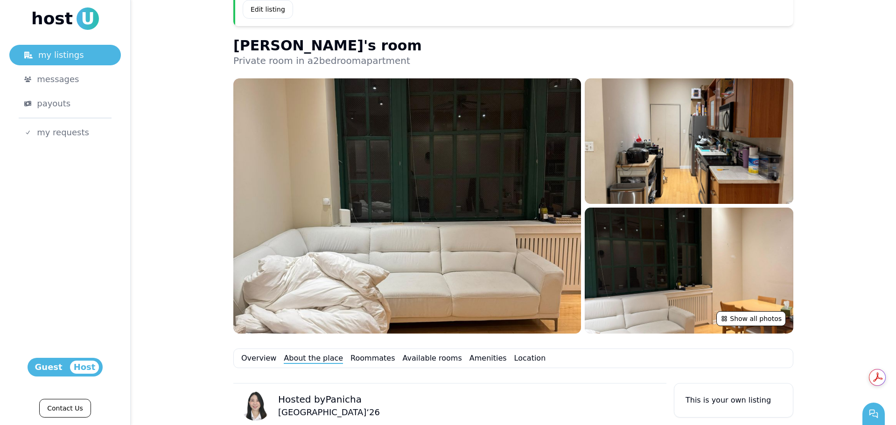
drag, startPoint x: 359, startPoint y: 358, endPoint x: 370, endPoint y: 357, distance: 11.2
click at [359, 358] on link "Roommates" at bounding box center [373, 358] width 44 height 11
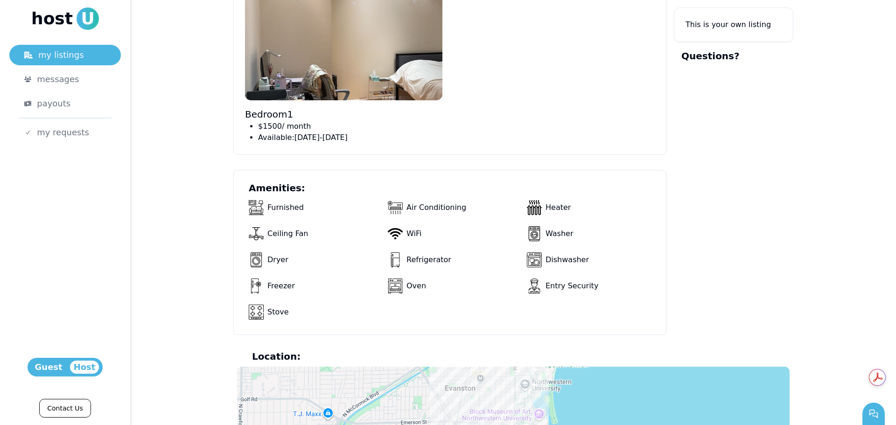
scroll to position [525, 0]
